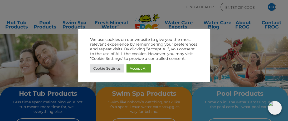
click at [166, 13] on div at bounding box center [144, 60] width 288 height 121
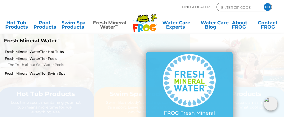
click at [69, 54] on link "Fresh Mineral Water ∞ for Hot Tubs" at bounding box center [50, 51] width 90 height 5
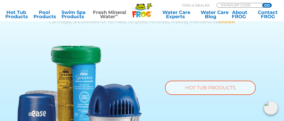
scroll to position [319, 0]
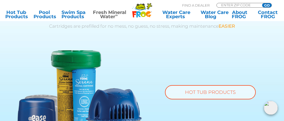
click at [200, 88] on link "HOT TUB PRODUCTS" at bounding box center [210, 92] width 91 height 14
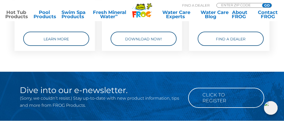
scroll to position [1383, 0]
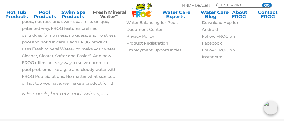
scroll to position [722, 0]
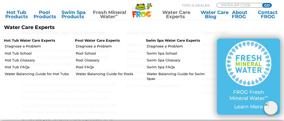
click at [43, 76] on link "Water Balancing Guide for Hot Tubs" at bounding box center [38, 74] width 66 height 5
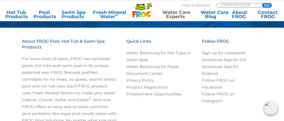
scroll to position [674, 0]
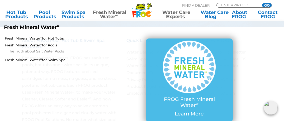
click at [71, 54] on link "The Truth about Salt Water Pools" at bounding box center [51, 51] width 87 height 6
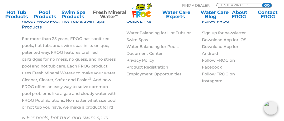
scroll to position [1809, 0]
